Goal: Task Accomplishment & Management: Complete application form

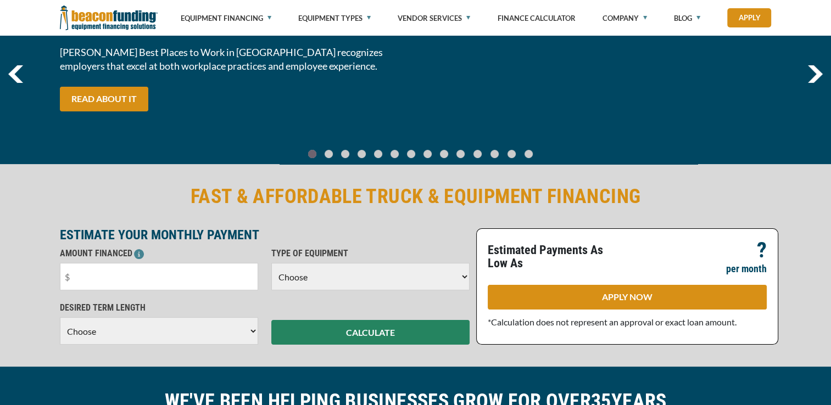
scroll to position [111, 0]
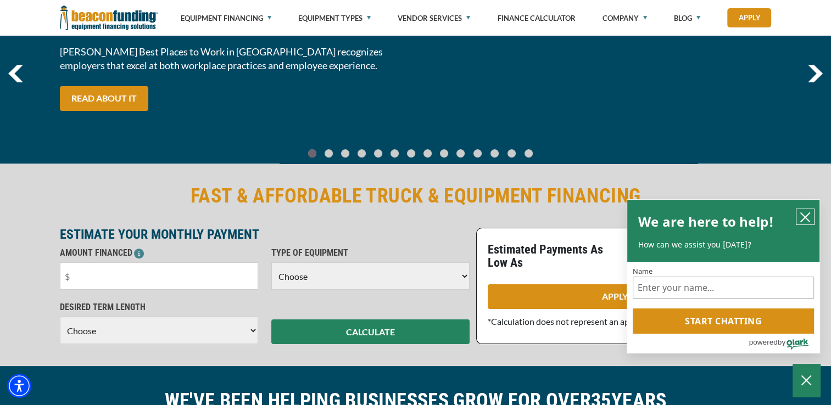
click at [811, 221] on button "close chatbox" at bounding box center [806, 216] width 18 height 15
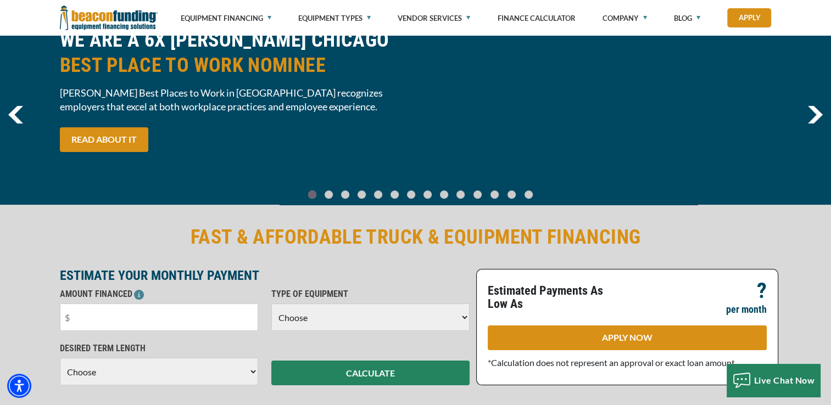
scroll to position [0, 0]
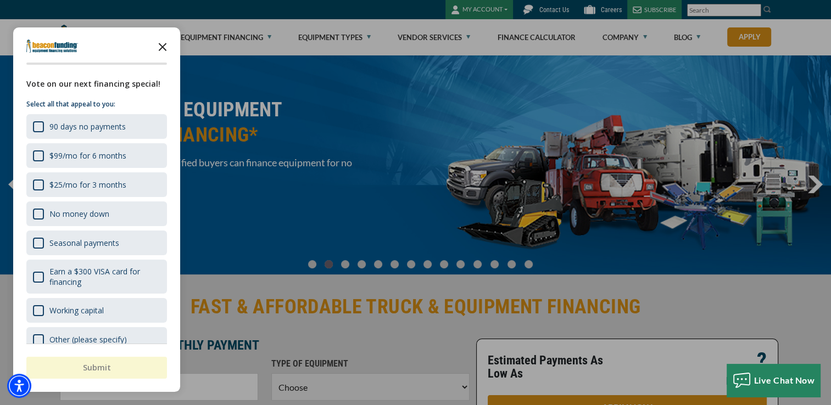
click at [165, 46] on icon "Close the survey" at bounding box center [163, 46] width 22 height 22
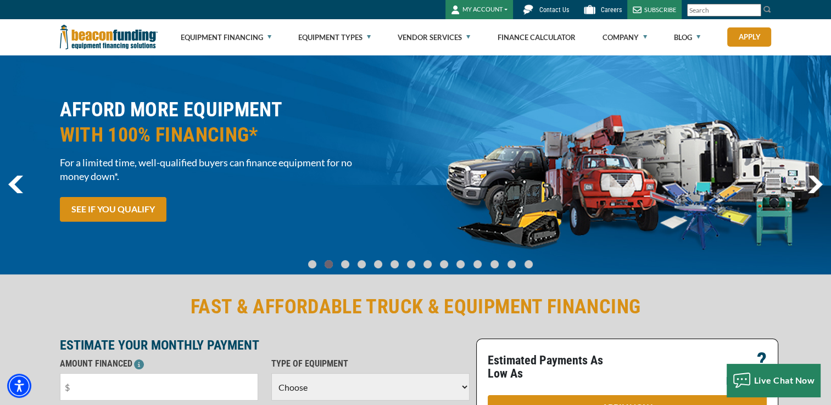
click at [694, 12] on input "Search" at bounding box center [724, 10] width 74 height 13
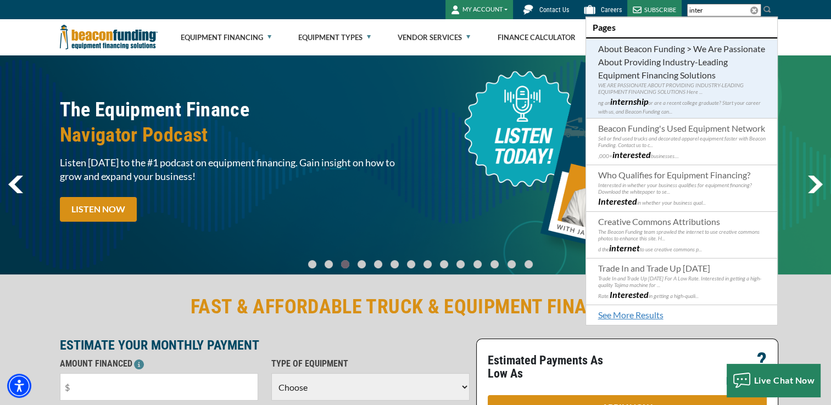
type input "inter"
click at [641, 103] on b "internship" at bounding box center [629, 101] width 38 height 10
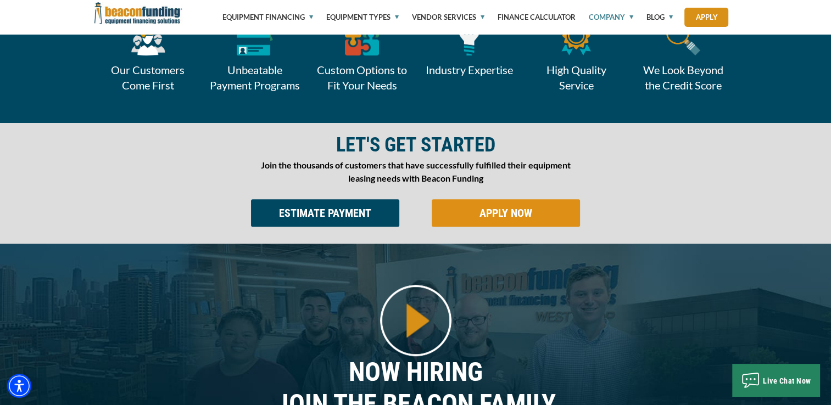
scroll to position [564, 0]
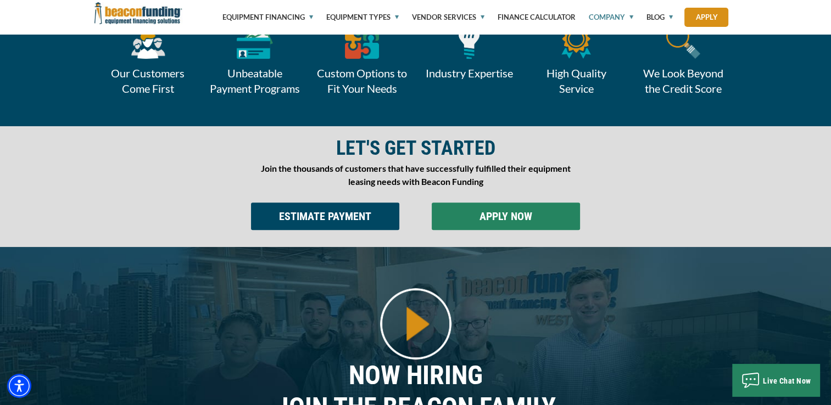
click at [538, 218] on input "APPLY NOW" at bounding box center [506, 216] width 148 height 27
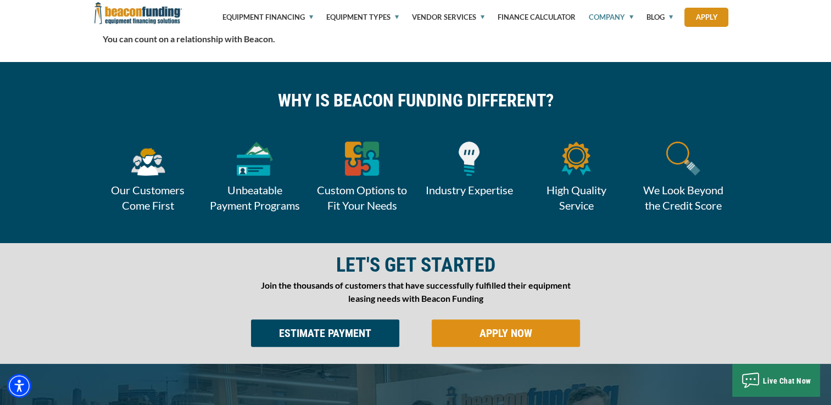
scroll to position [458, 0]
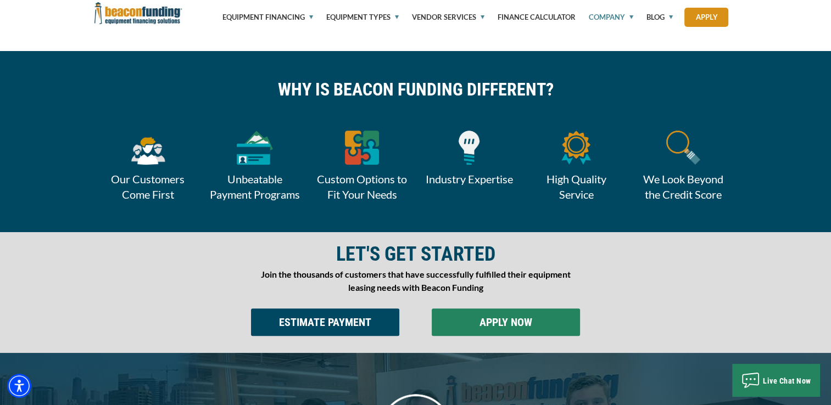
click at [482, 326] on input "APPLY NOW" at bounding box center [506, 322] width 148 height 27
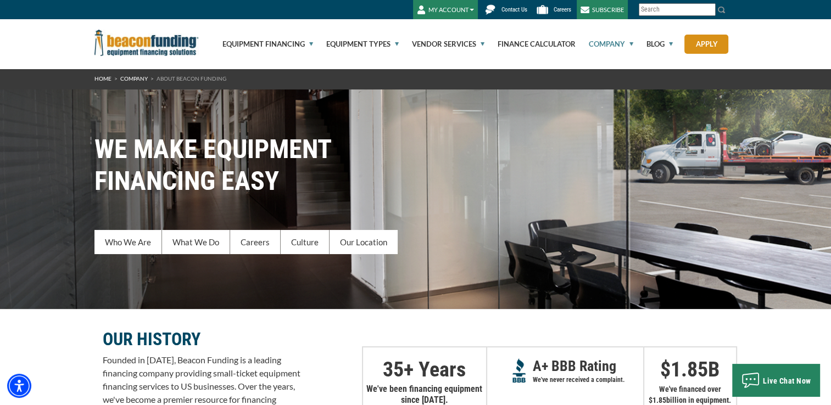
click at [655, 11] on input "Search" at bounding box center [677, 9] width 77 height 13
type input "a"
type input "e"
